Goal: Check status: Check status

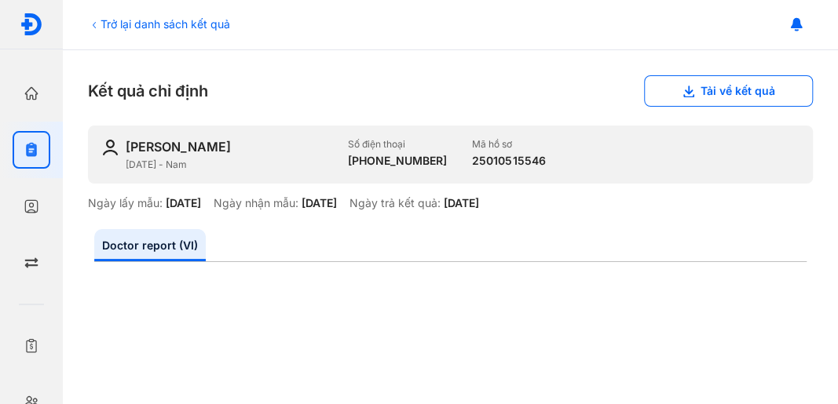
scroll to position [767, 0]
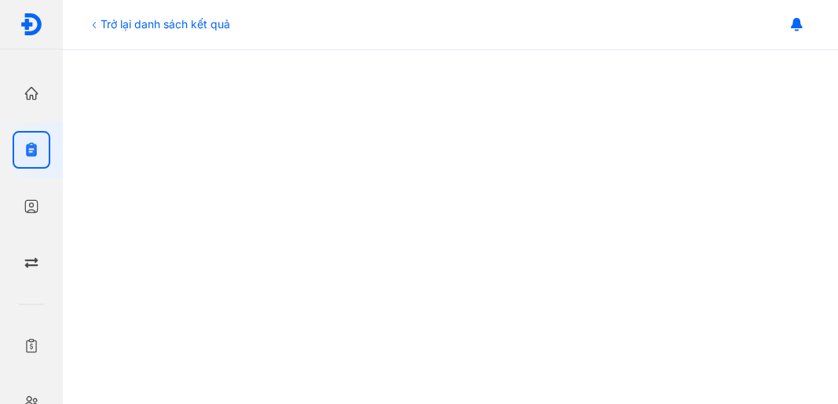
scroll to position [491, 0]
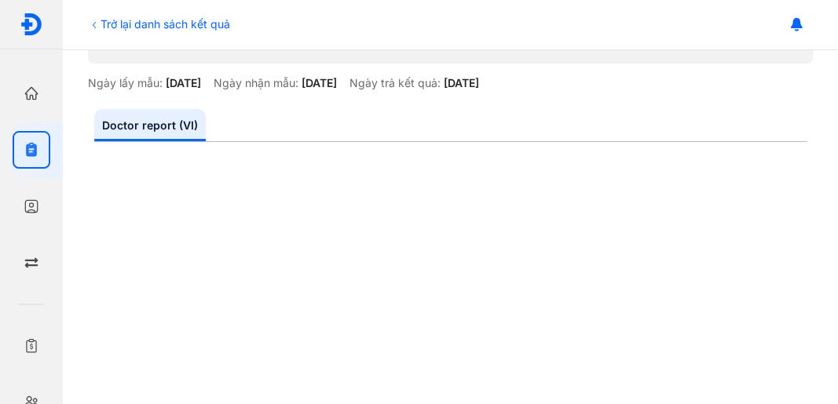
scroll to position [209, 0]
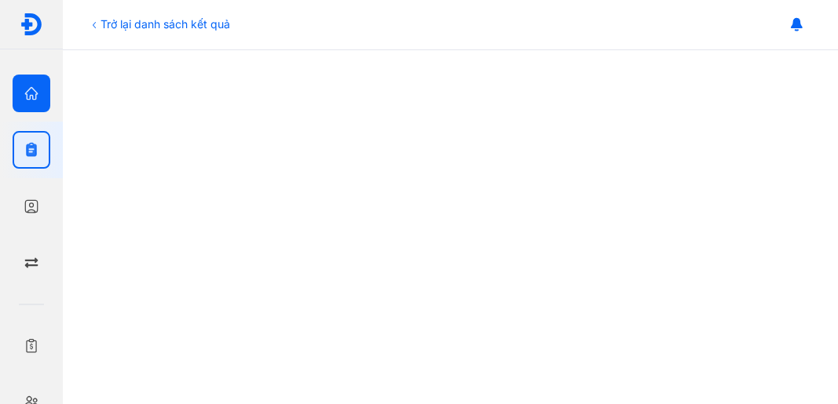
scroll to position [314, 0]
click at [26, 93] on use "button" at bounding box center [31, 93] width 13 height 13
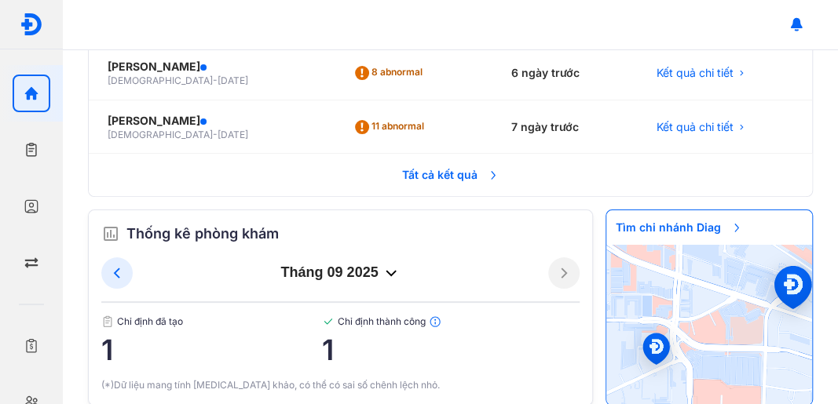
scroll to position [214, 0]
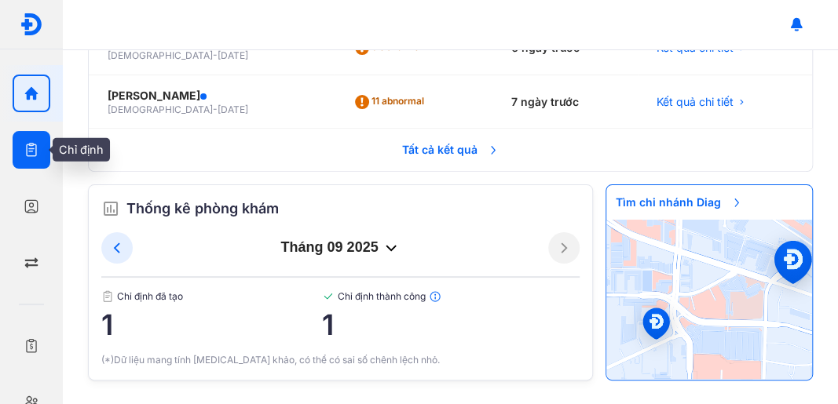
click at [25, 159] on div at bounding box center [32, 150] width 38 height 38
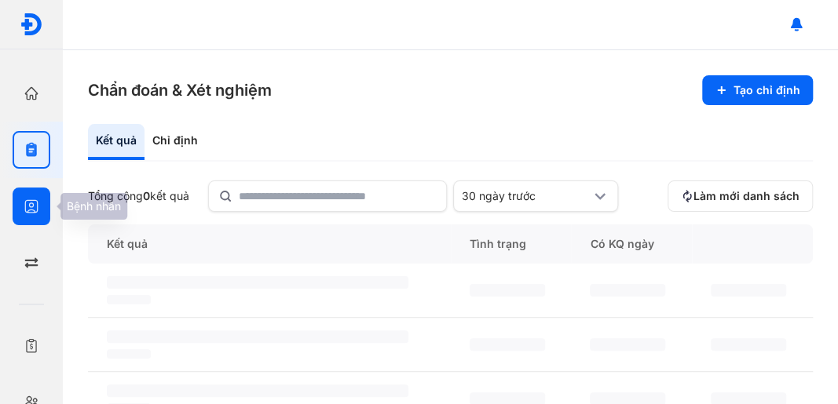
click at [33, 211] on icon "button" at bounding box center [32, 207] width 16 height 16
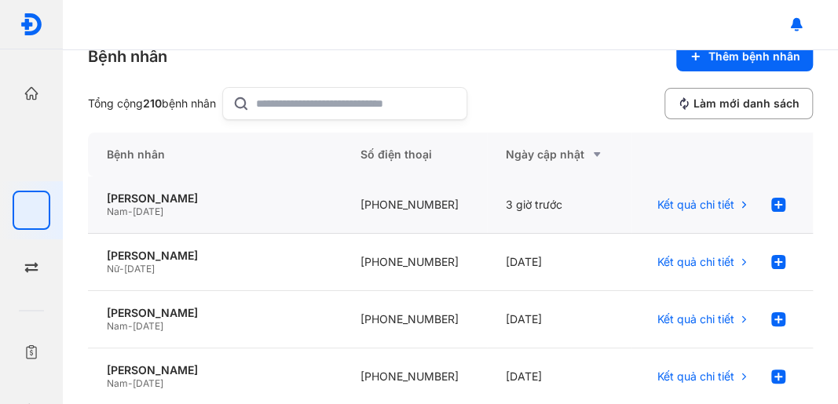
scroll to position [52, 0]
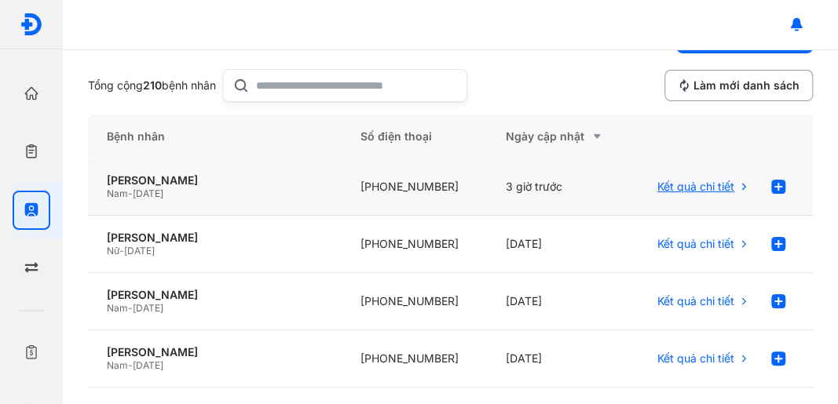
click at [666, 181] on span "Kết quả chi tiết" at bounding box center [695, 187] width 77 height 14
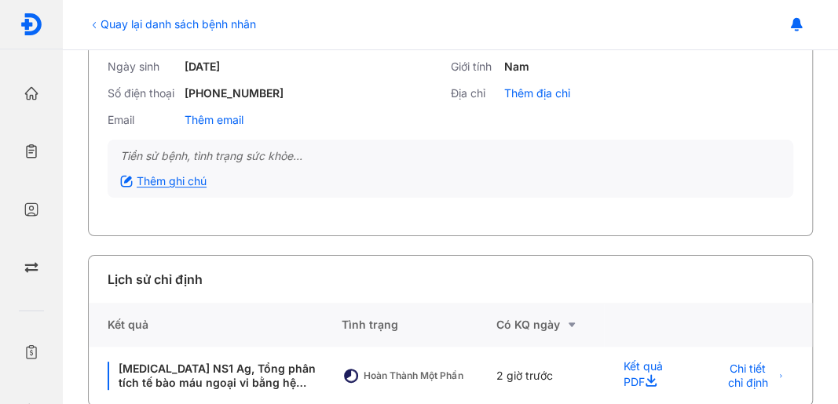
scroll to position [143, 0]
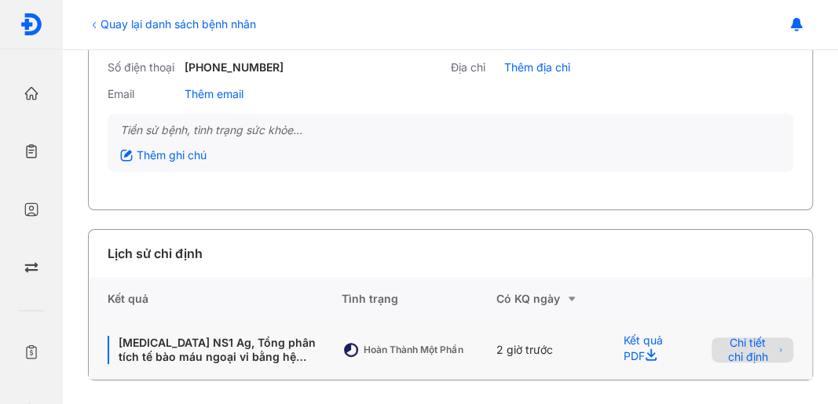
click at [741, 357] on span "Chi tiết chỉ định" at bounding box center [747, 350] width 53 height 28
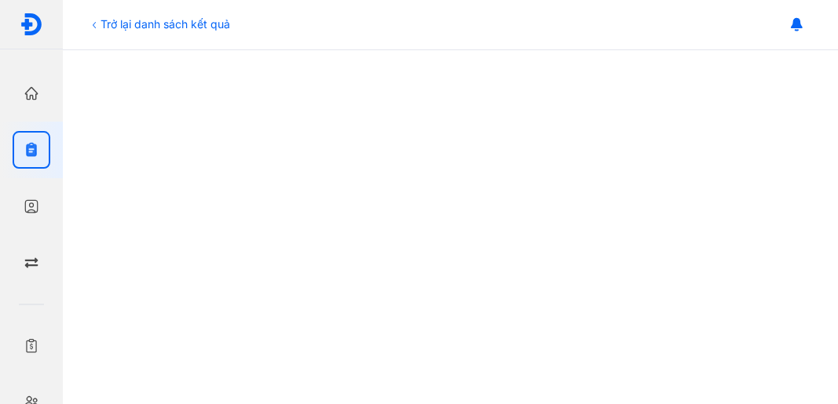
scroll to position [342, 0]
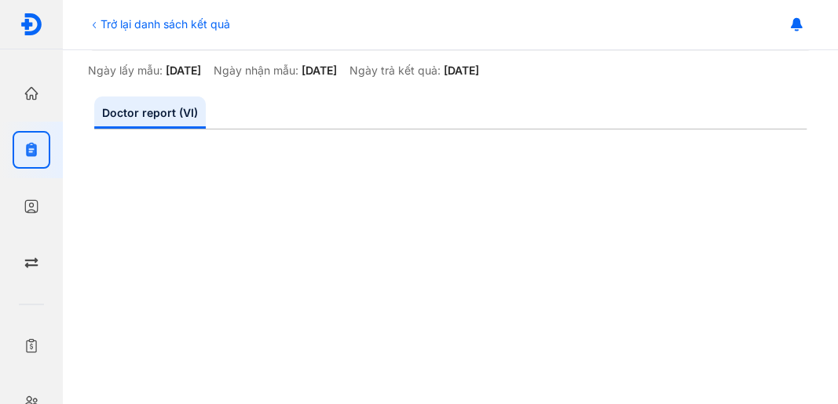
scroll to position [314, 0]
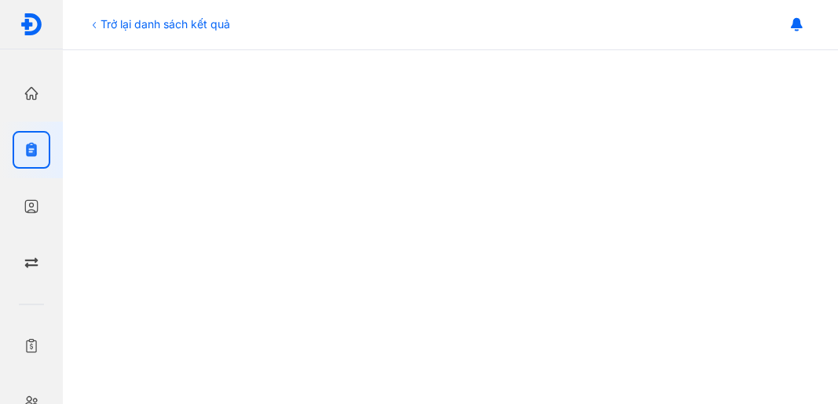
scroll to position [732, 0]
